Goal: Information Seeking & Learning: Find specific fact

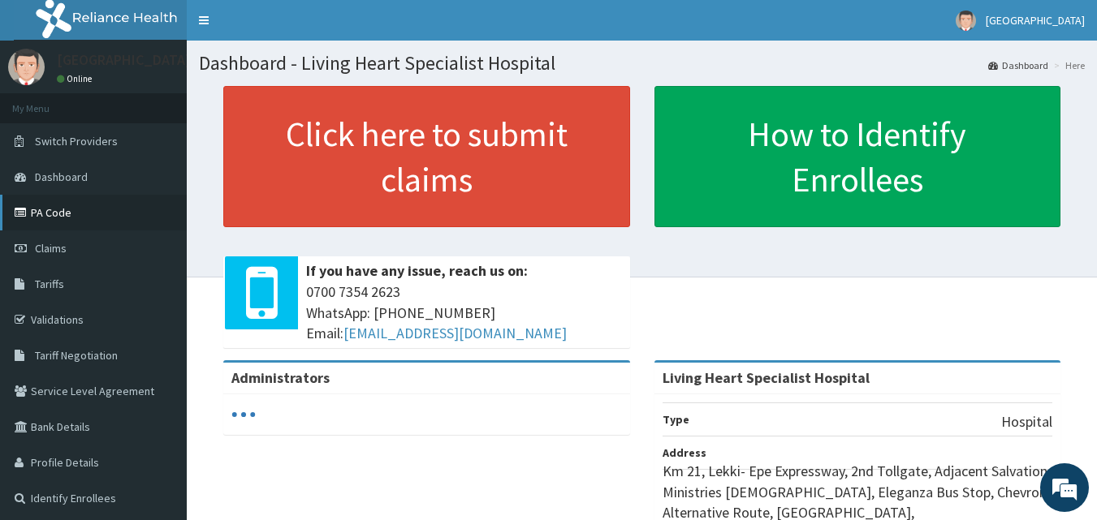
click at [48, 214] on link "PA Code" at bounding box center [93, 213] width 187 height 36
click at [55, 209] on link "PA Code" at bounding box center [93, 213] width 187 height 36
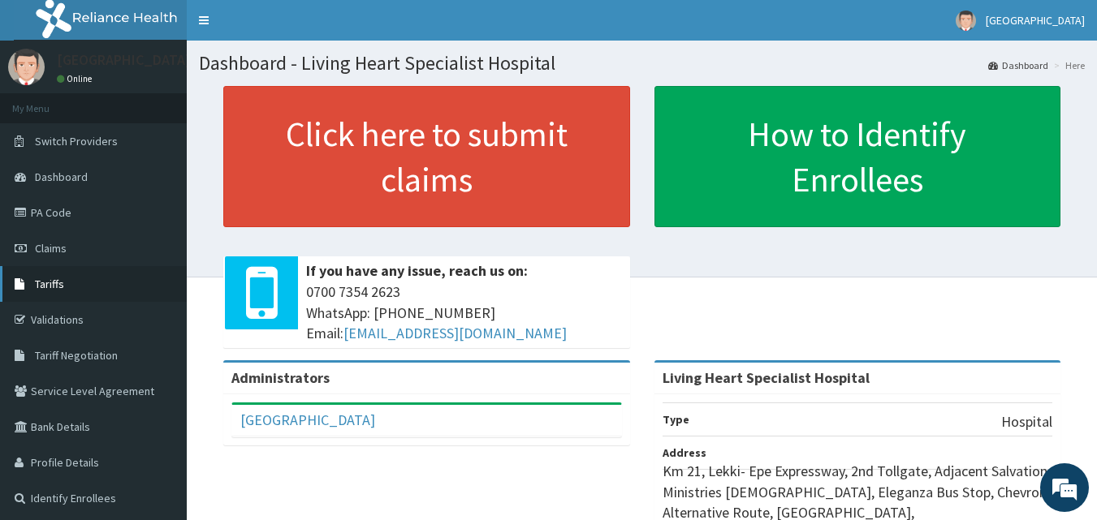
click at [45, 281] on span "Tariffs" at bounding box center [49, 284] width 29 height 15
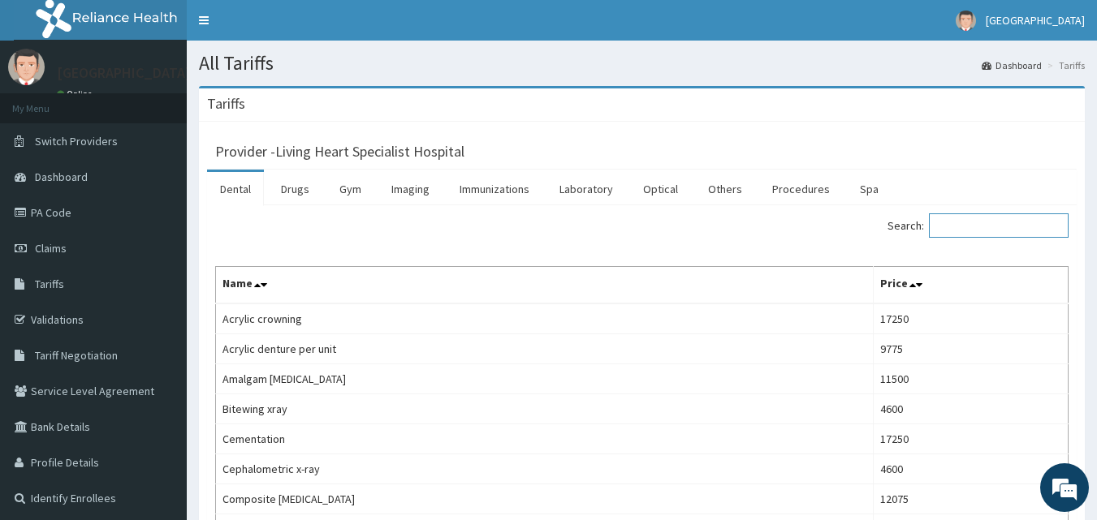
click at [965, 231] on input "Search:" at bounding box center [999, 225] width 140 height 24
click at [589, 192] on link "Laboratory" at bounding box center [586, 189] width 80 height 34
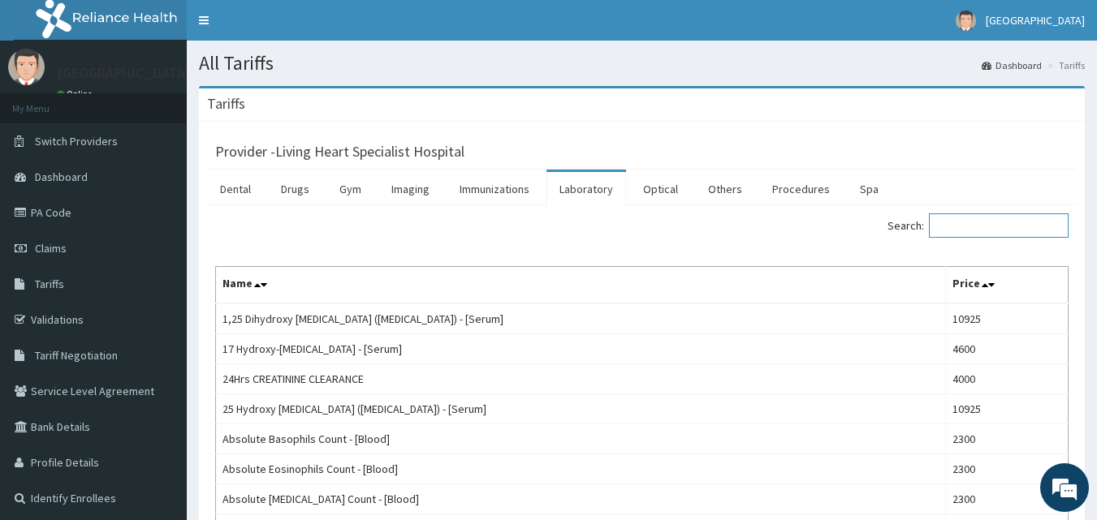
click at [991, 218] on input "Search:" at bounding box center [999, 225] width 140 height 24
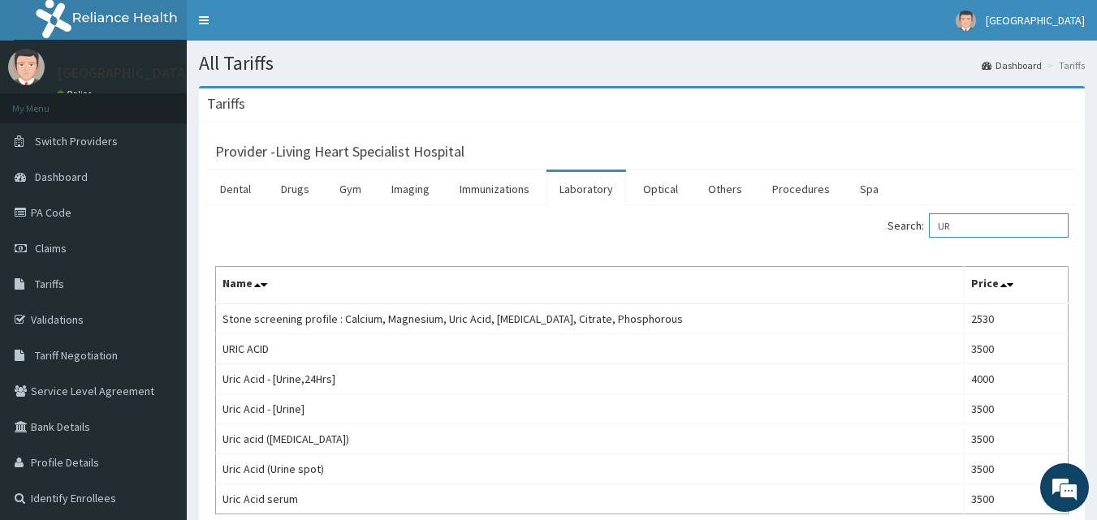
type input "U"
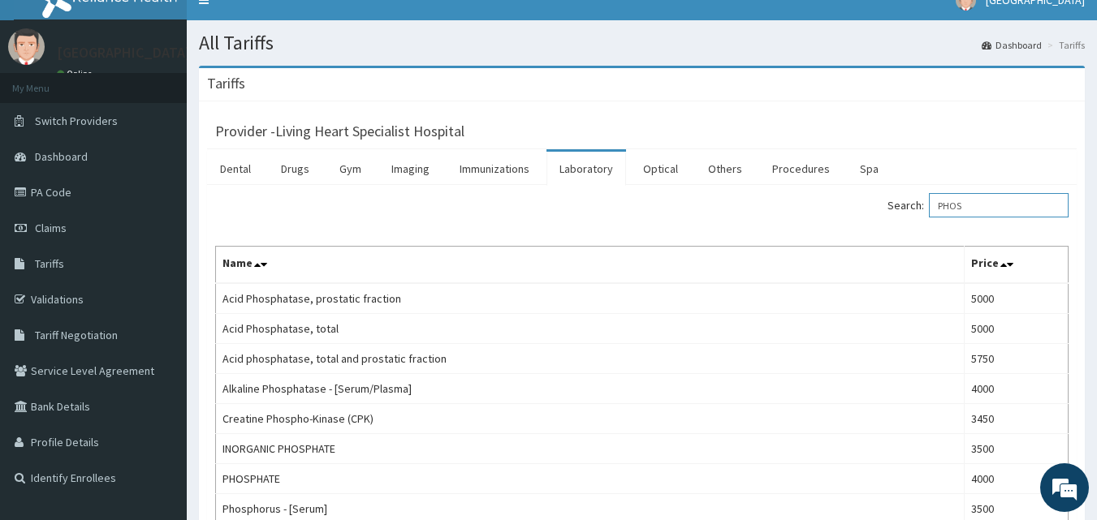
scroll to position [81, 0]
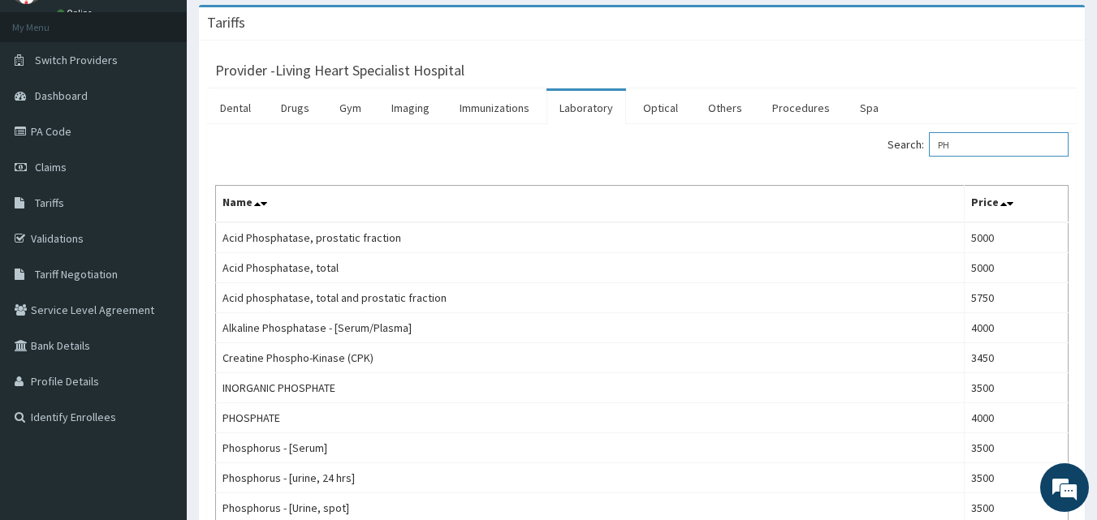
type input "P"
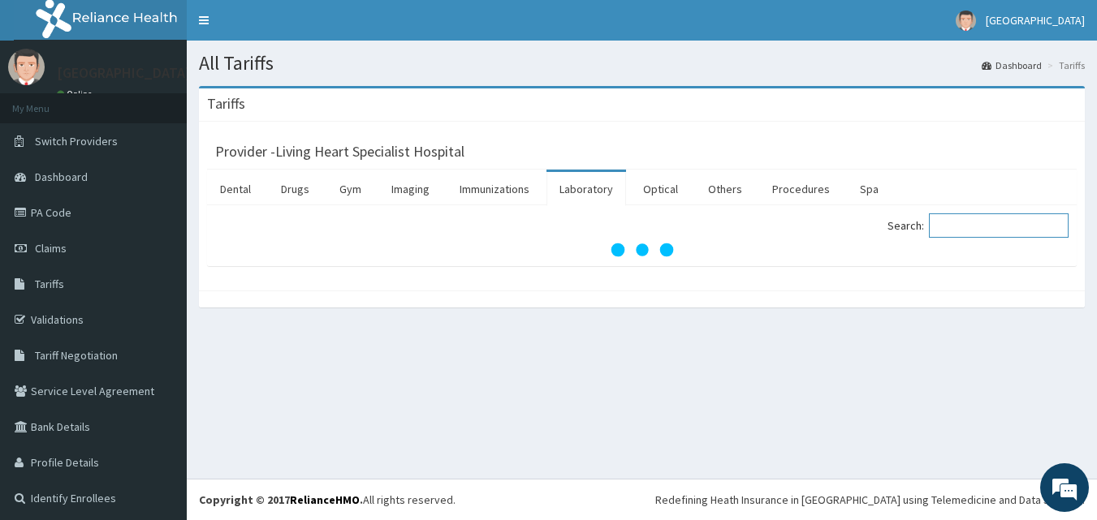
scroll to position [0, 0]
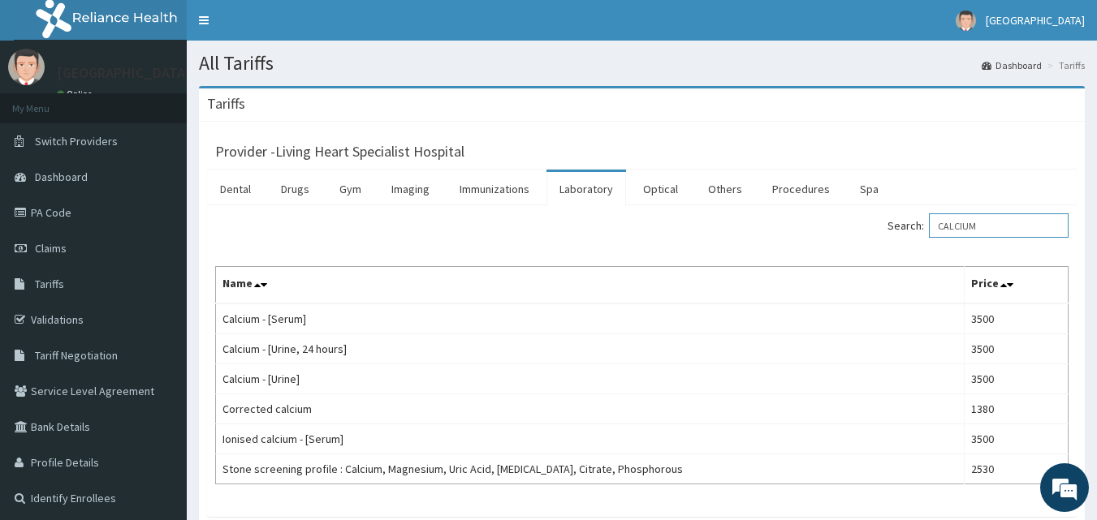
type input "CALCIUM"
click at [300, 187] on link "Drugs" at bounding box center [295, 189] width 54 height 34
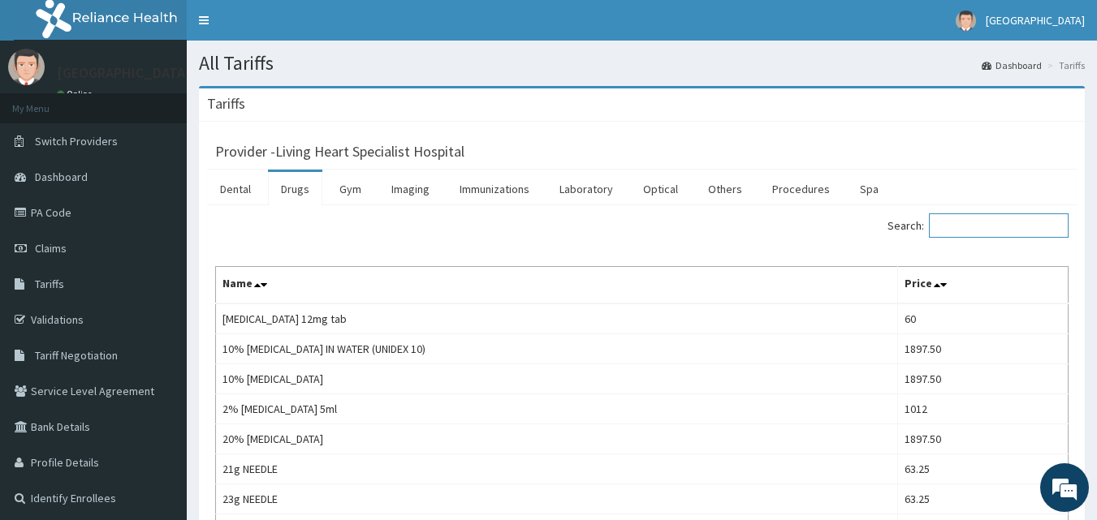
click at [993, 226] on input "Search:" at bounding box center [999, 225] width 140 height 24
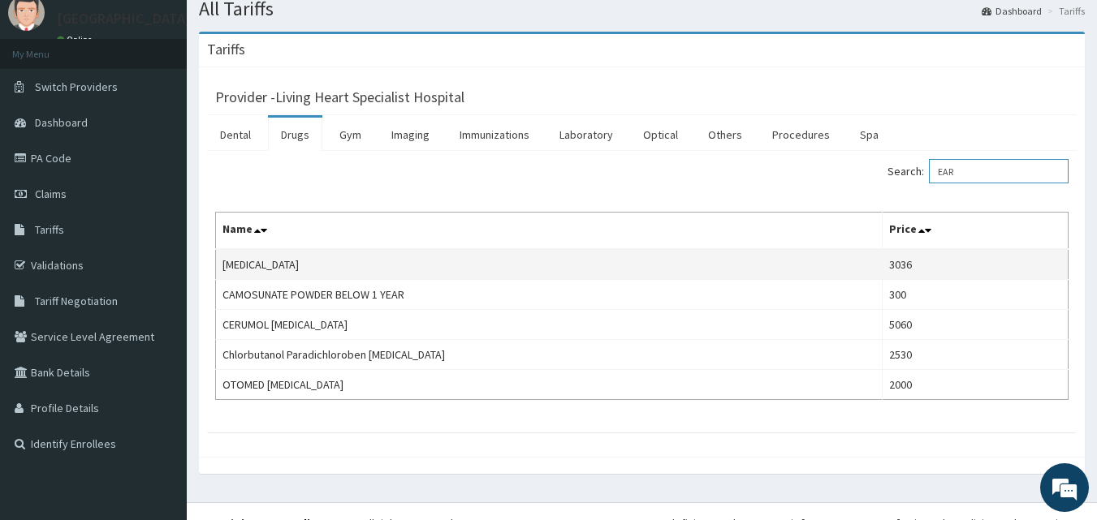
scroll to position [78, 0]
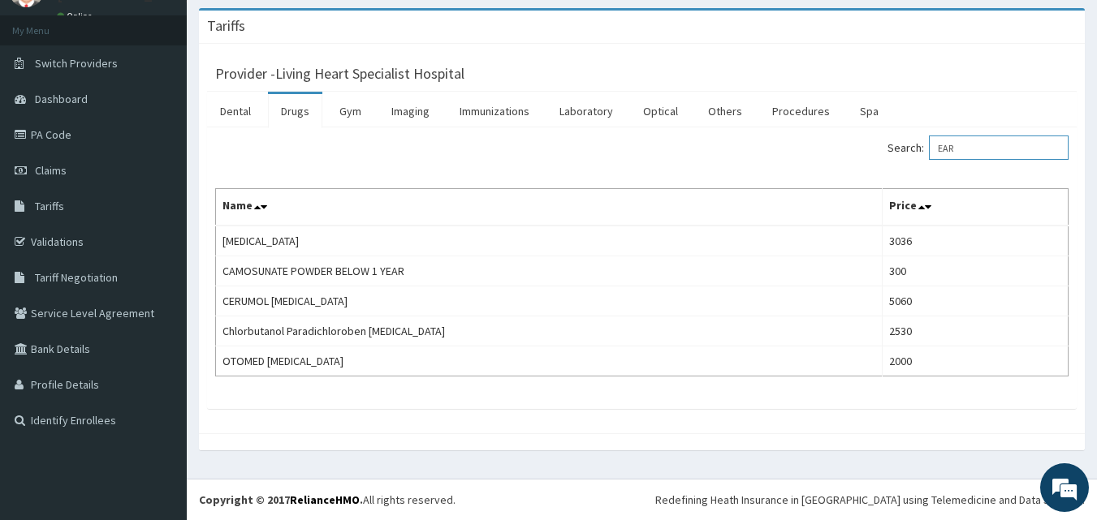
type input "EAR"
